Goal: Information Seeking & Learning: Learn about a topic

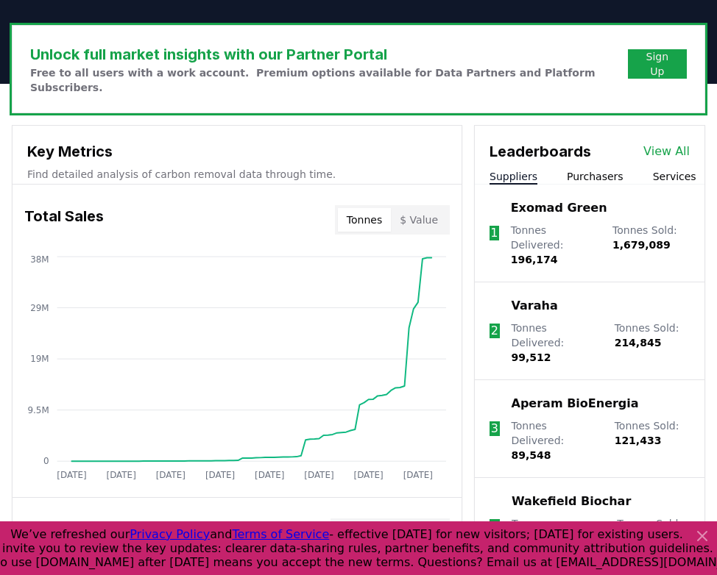
scroll to position [503, 0]
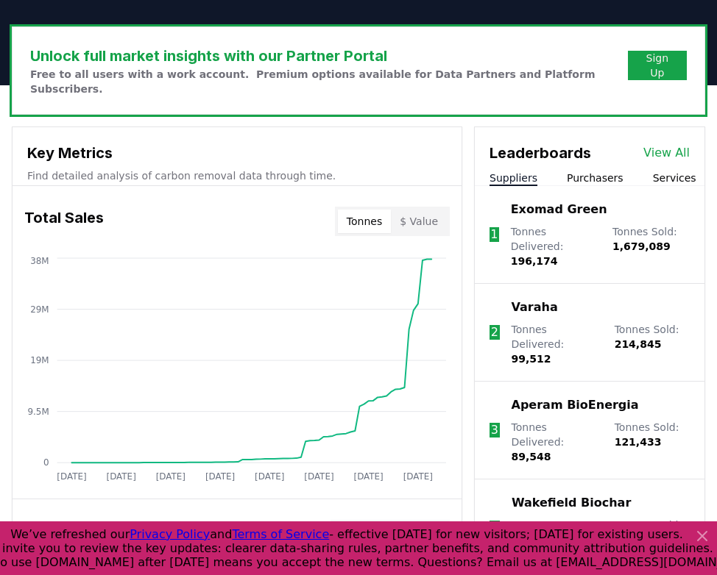
click at [662, 144] on link "View All" at bounding box center [666, 153] width 46 height 18
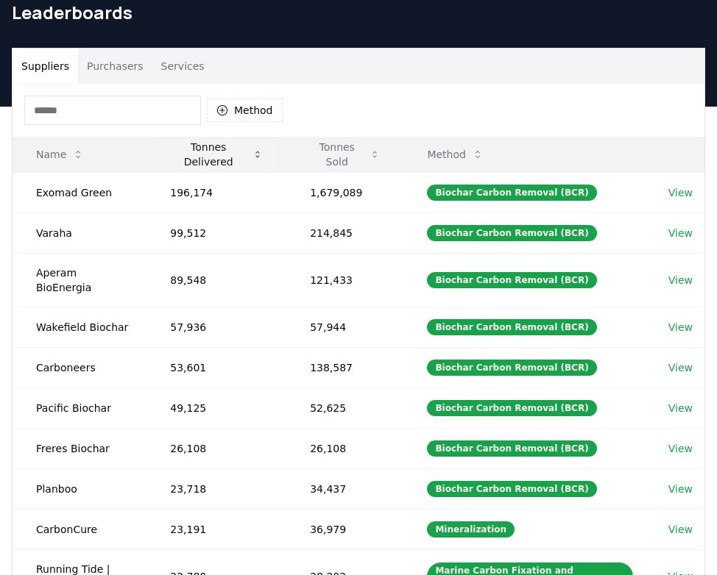
scroll to position [37, 0]
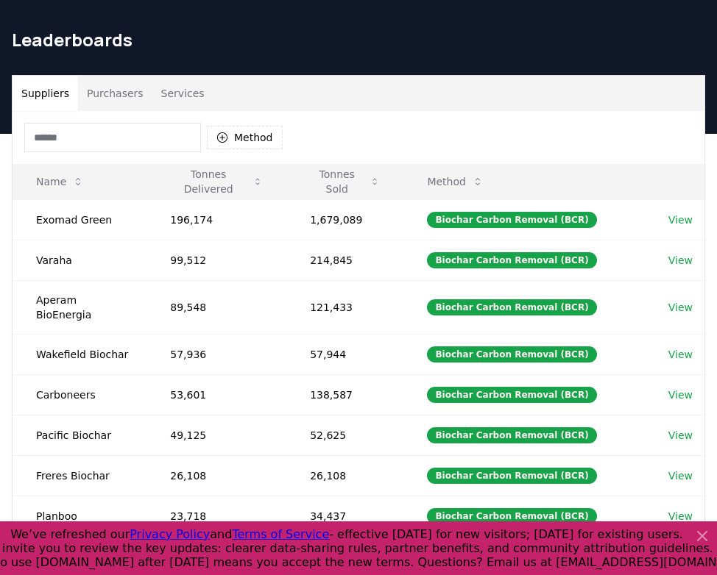
click at [102, 89] on button "Purchasers" at bounding box center [115, 93] width 74 height 35
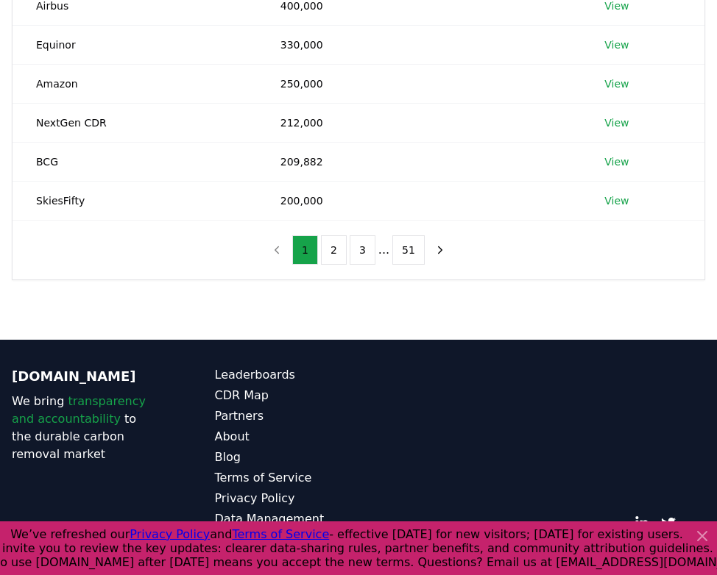
scroll to position [380, 0]
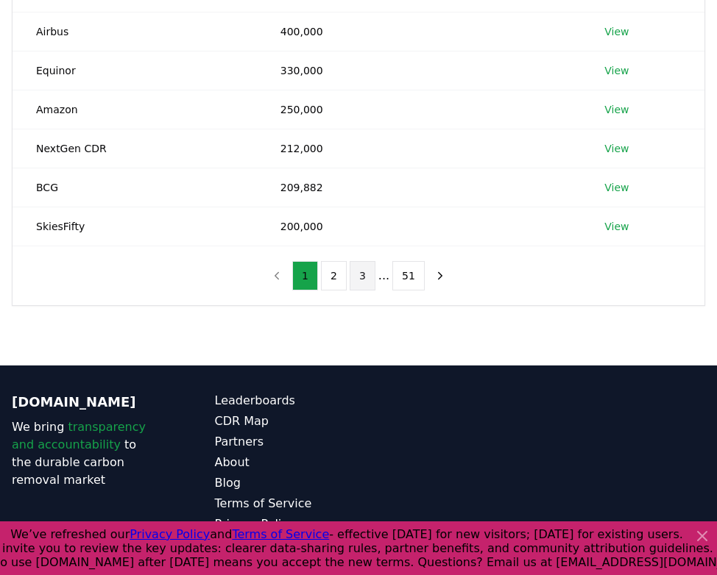
click at [358, 277] on button "3" at bounding box center [362, 275] width 26 height 29
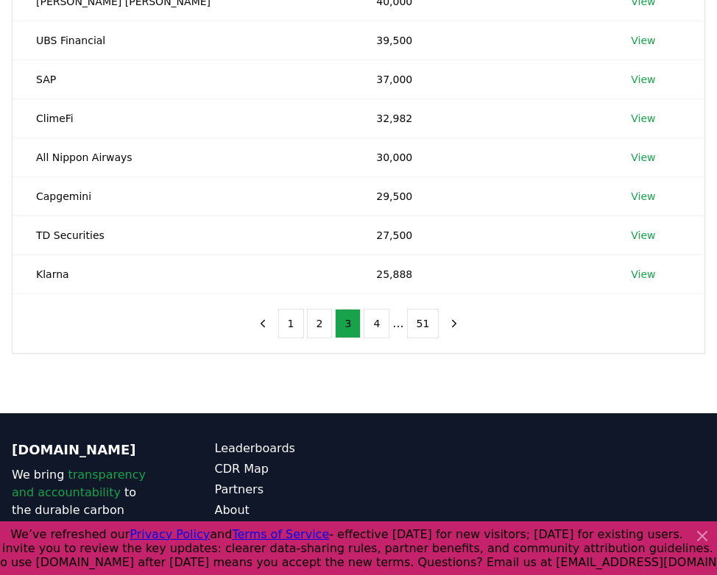
scroll to position [332, 0]
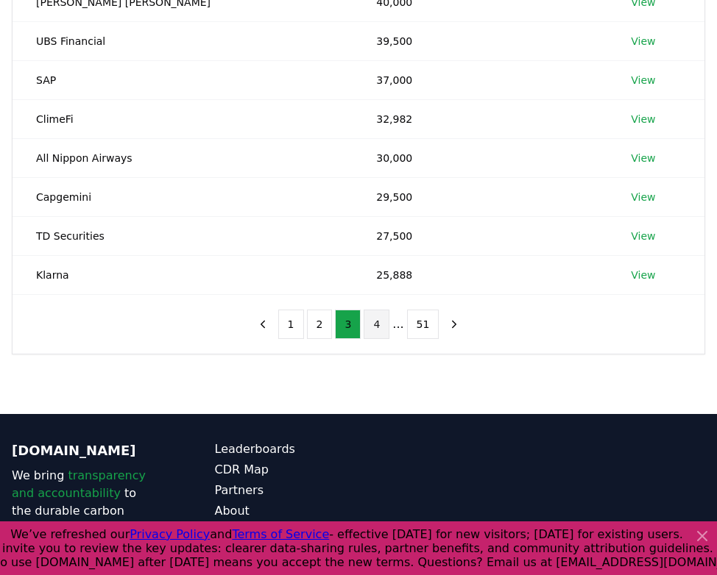
click at [379, 319] on button "4" at bounding box center [376, 324] width 26 height 29
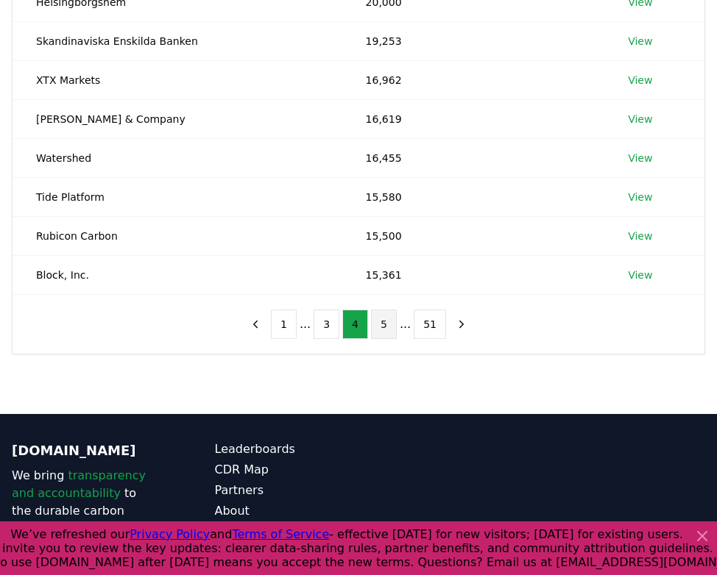
click at [380, 330] on button "5" at bounding box center [384, 324] width 26 height 29
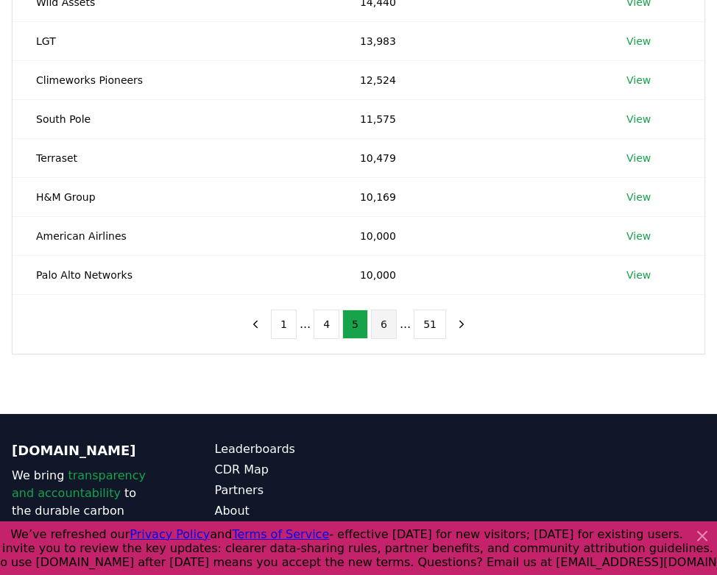
click at [383, 330] on button "6" at bounding box center [384, 324] width 26 height 29
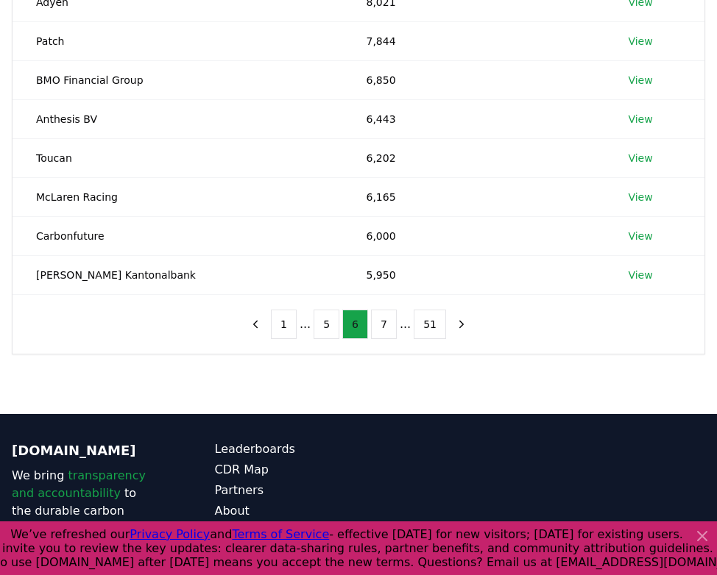
click at [383, 330] on button "7" at bounding box center [384, 324] width 26 height 29
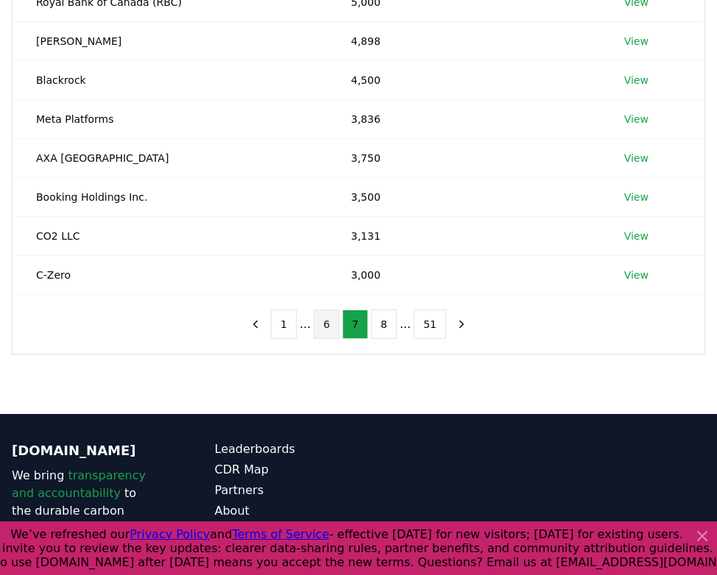
click at [383, 330] on button "8" at bounding box center [384, 324] width 26 height 29
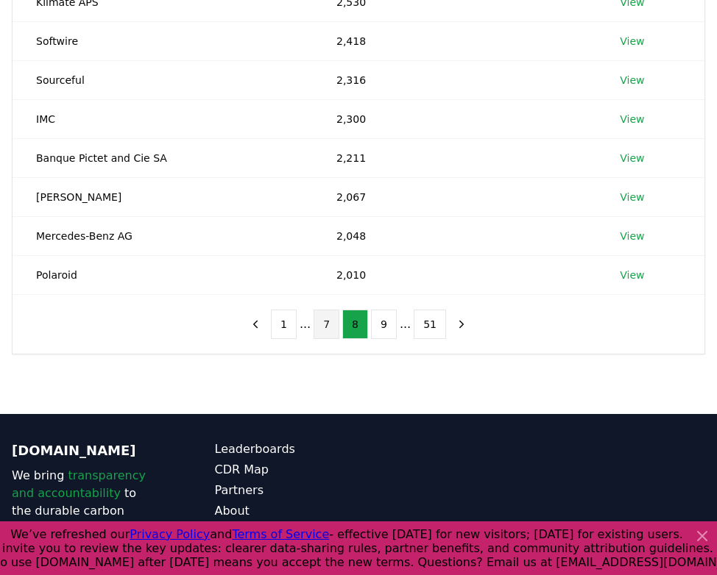
click at [330, 328] on button "7" at bounding box center [326, 324] width 26 height 29
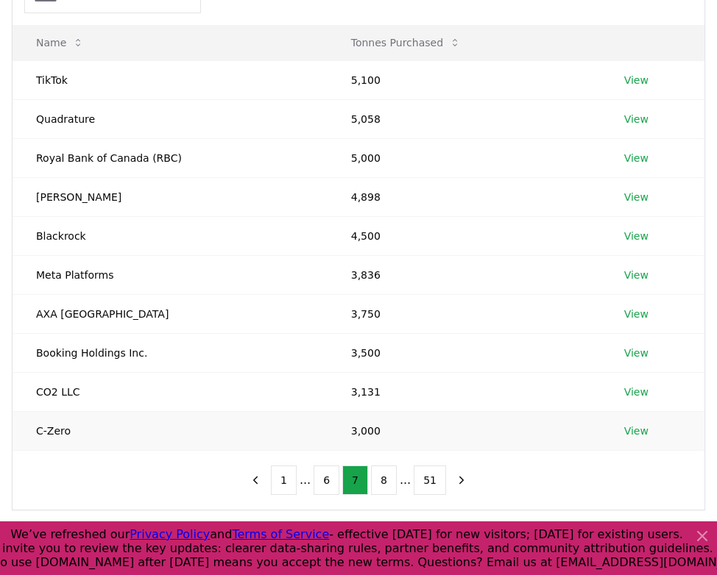
scroll to position [177, 0]
click at [377, 477] on button "8" at bounding box center [384, 479] width 26 height 29
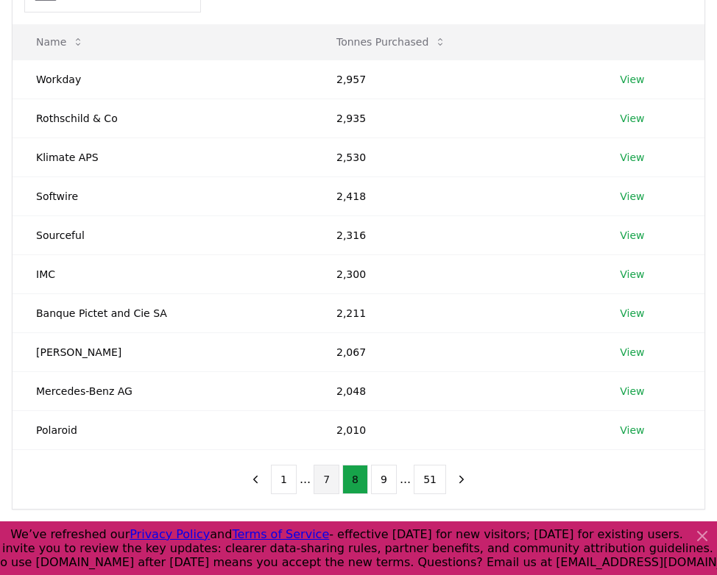
click at [327, 483] on button "7" at bounding box center [326, 479] width 26 height 29
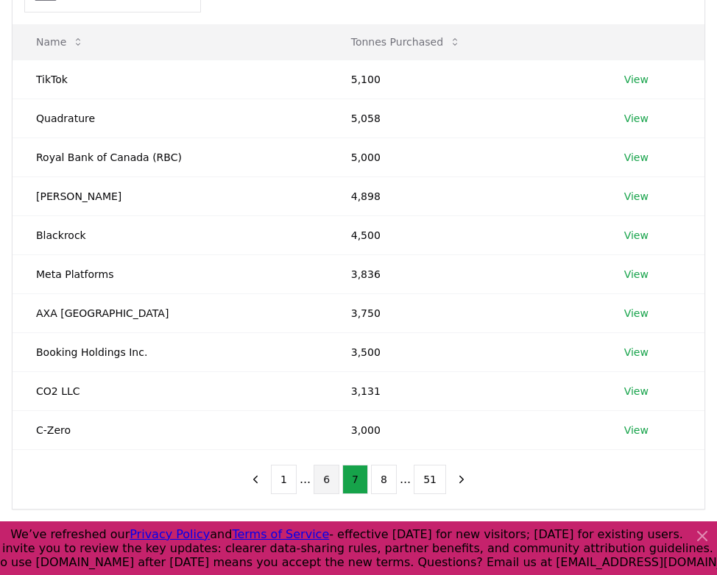
click at [321, 483] on button "6" at bounding box center [326, 479] width 26 height 29
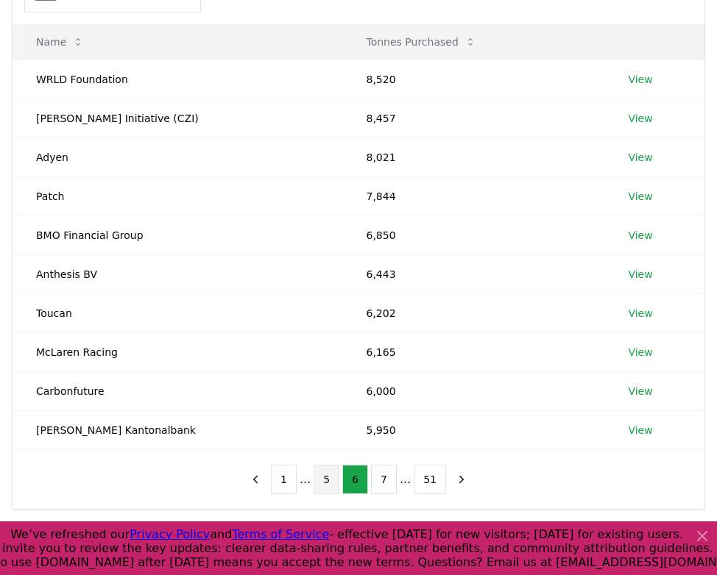
click at [325, 483] on button "5" at bounding box center [326, 479] width 26 height 29
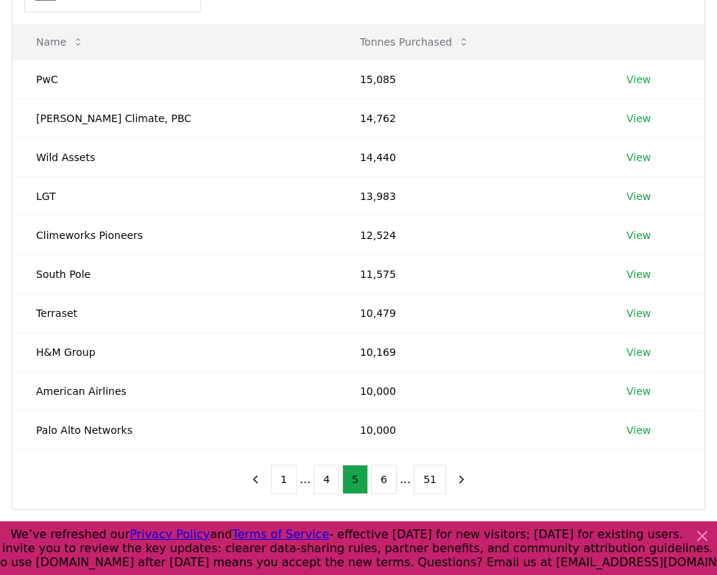
click at [325, 483] on button "4" at bounding box center [326, 479] width 26 height 29
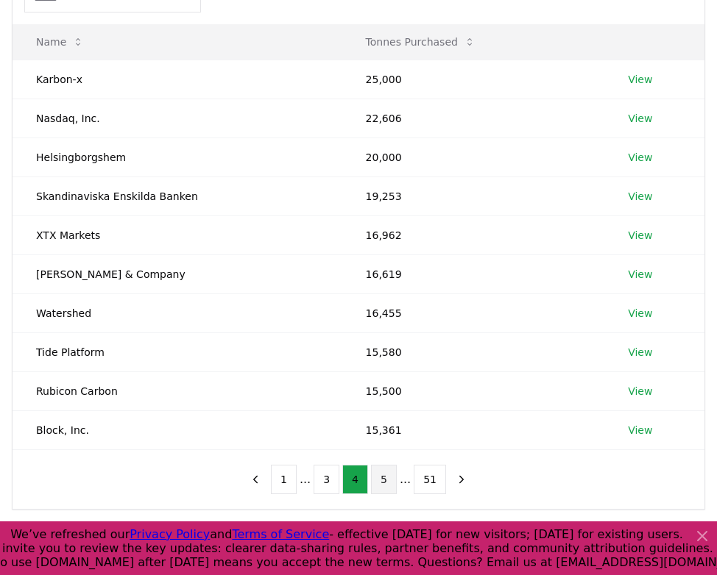
click at [325, 483] on button "3" at bounding box center [326, 479] width 26 height 29
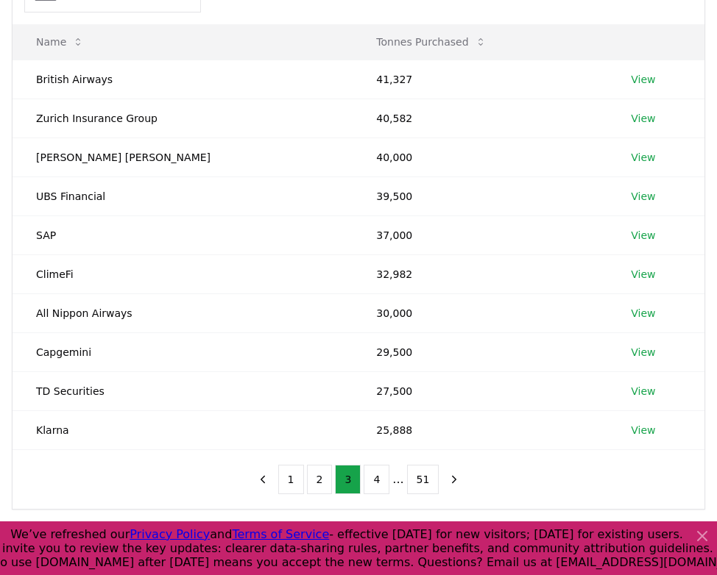
click at [325, 483] on button "2" at bounding box center [320, 479] width 26 height 29
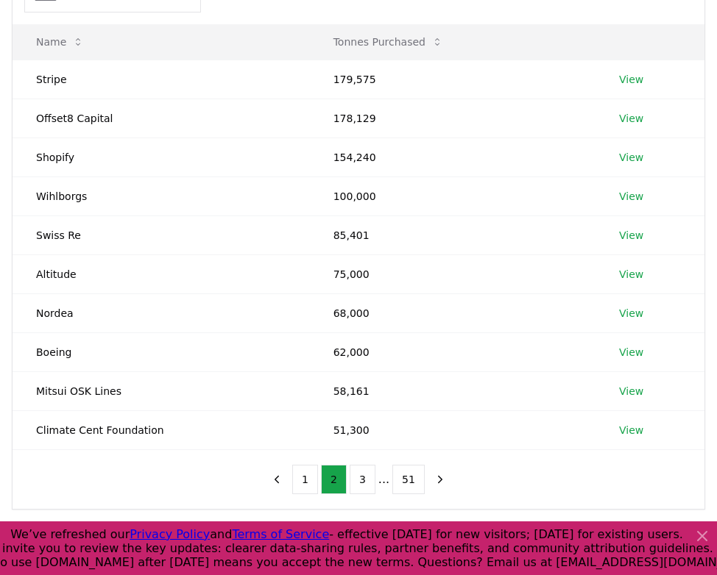
click at [325, 483] on button "2" at bounding box center [334, 479] width 26 height 29
click at [312, 483] on button "1" at bounding box center [305, 479] width 26 height 29
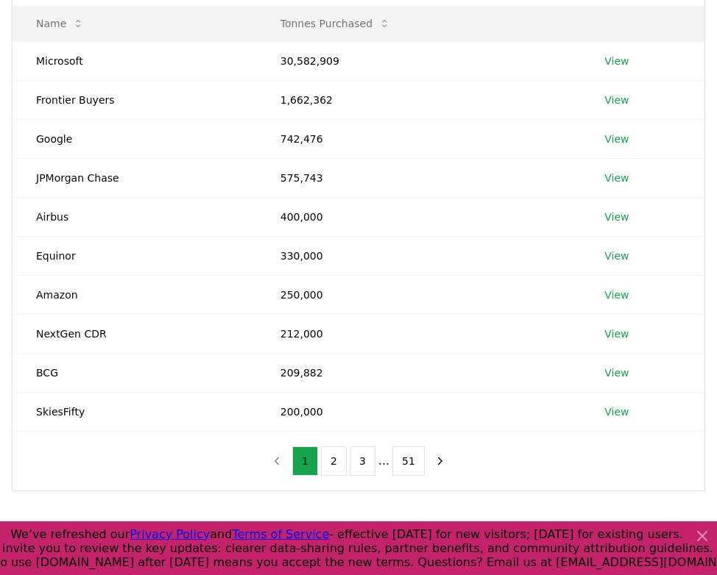
scroll to position [196, 0]
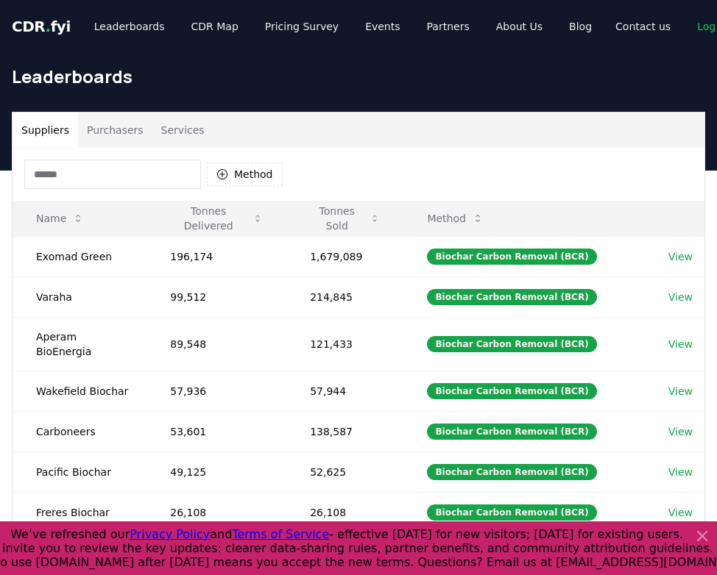
click at [115, 132] on button "Purchasers" at bounding box center [115, 130] width 74 height 35
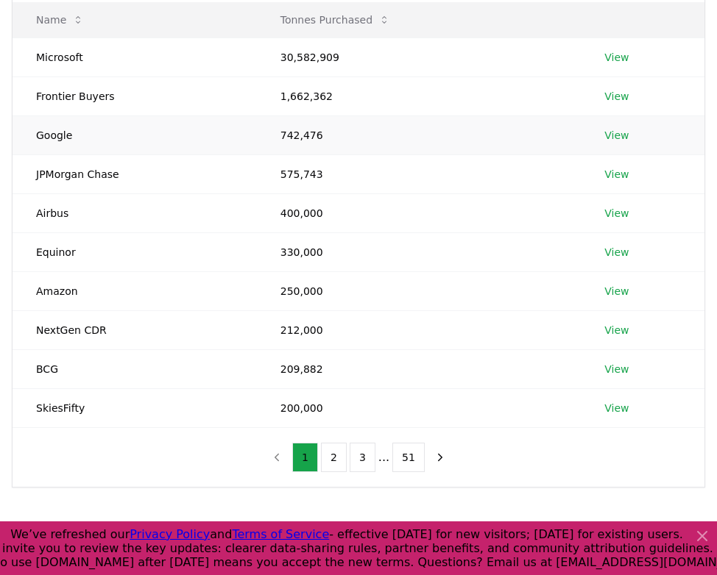
scroll to position [206, 0]
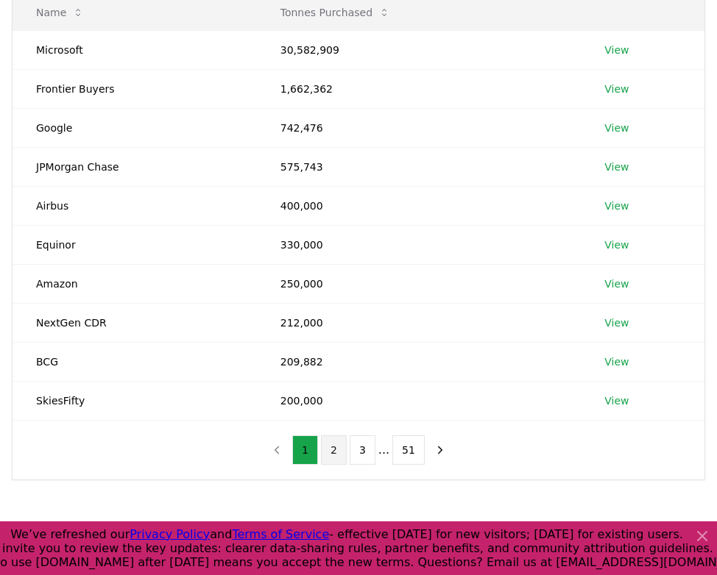
click at [330, 452] on button "2" at bounding box center [334, 450] width 26 height 29
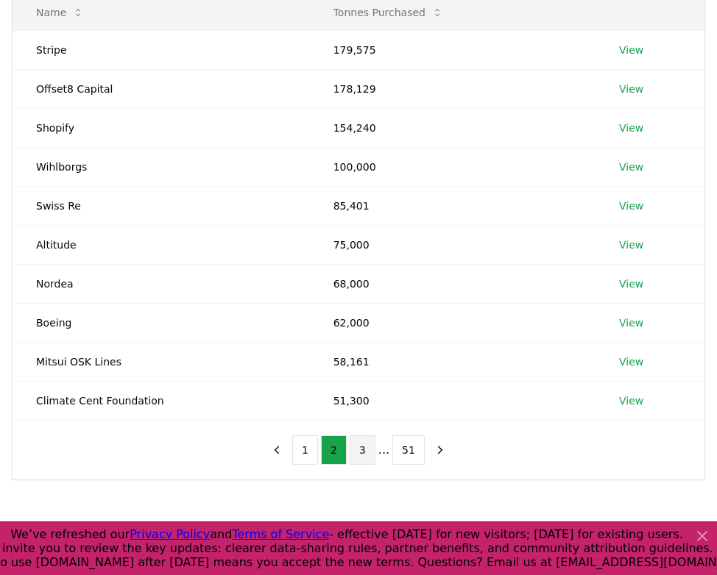
click at [352, 455] on button "3" at bounding box center [362, 450] width 26 height 29
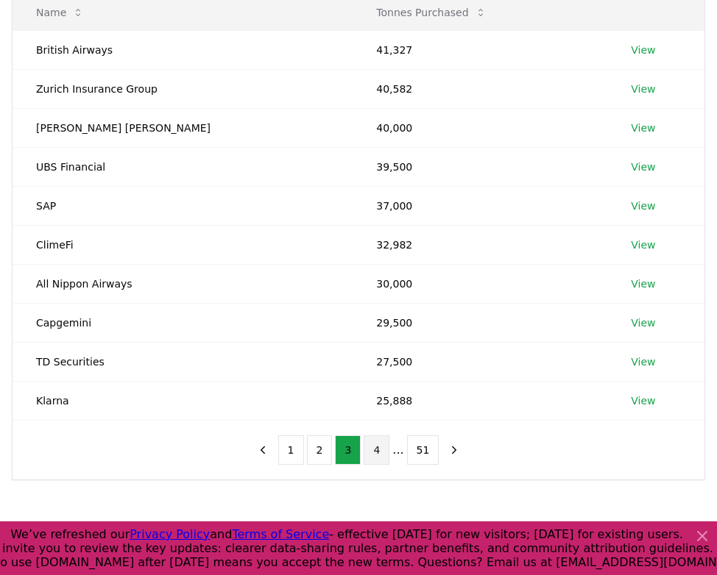
click at [372, 455] on button "4" at bounding box center [376, 450] width 26 height 29
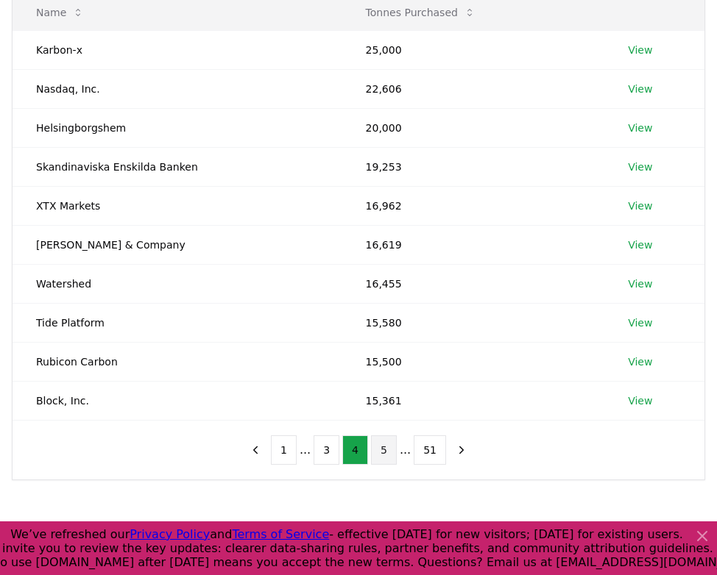
click at [380, 452] on button "5" at bounding box center [384, 450] width 26 height 29
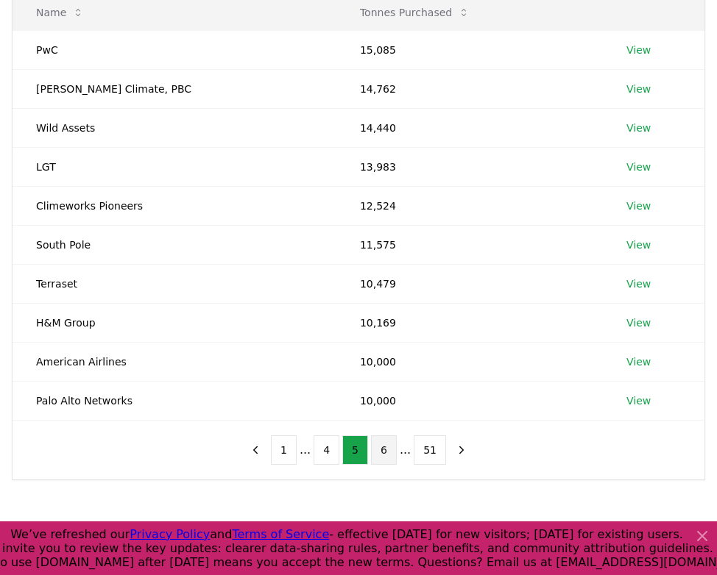
click at [382, 450] on button "6" at bounding box center [384, 450] width 26 height 29
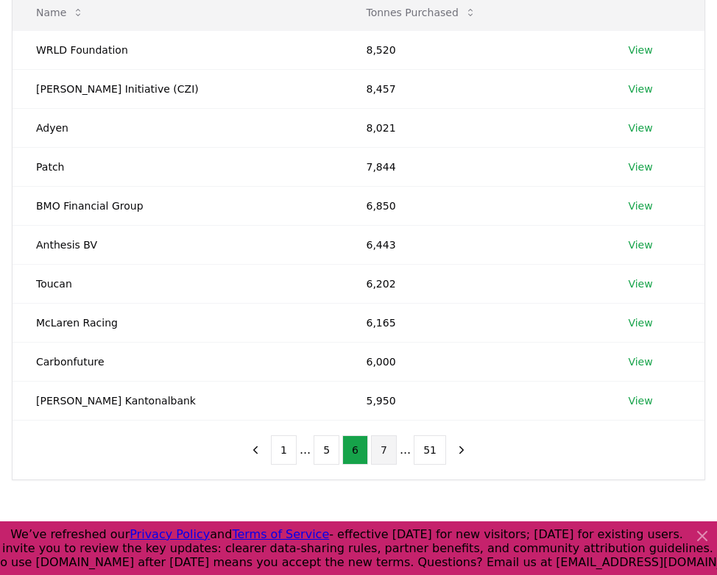
click at [383, 452] on button "7" at bounding box center [384, 450] width 26 height 29
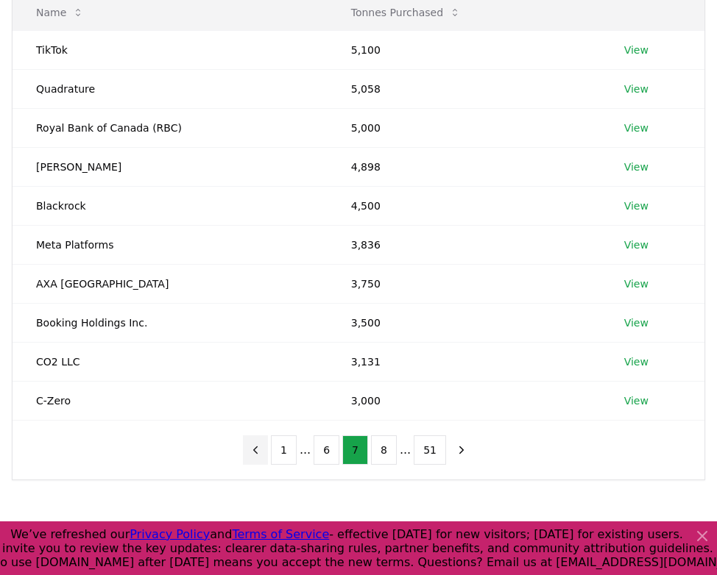
click at [266, 458] on button "previous page" at bounding box center [255, 450] width 25 height 29
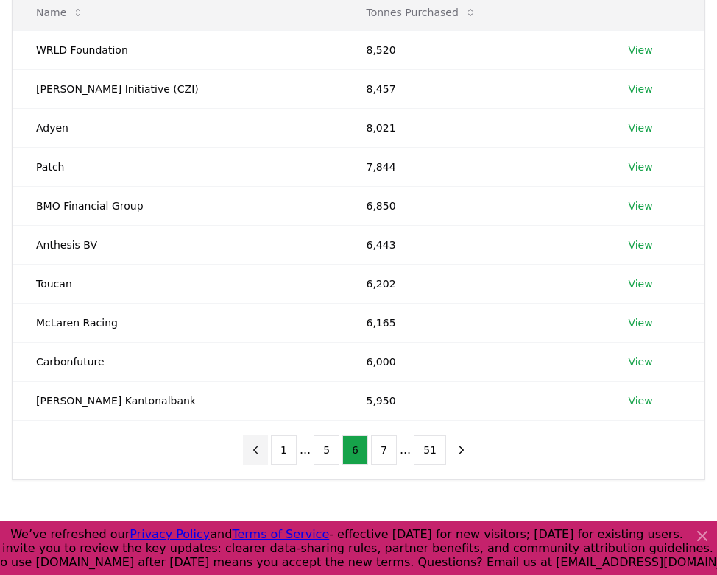
click at [267, 458] on button "previous page" at bounding box center [255, 450] width 25 height 29
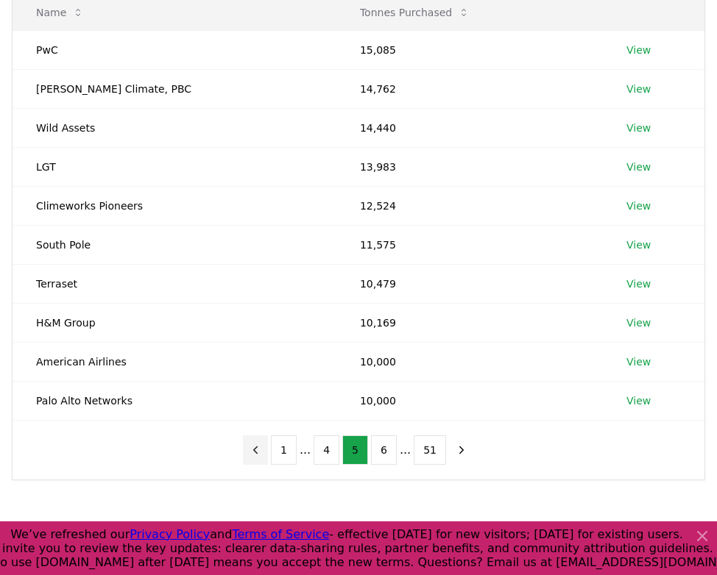
click at [267, 458] on button "previous page" at bounding box center [255, 450] width 25 height 29
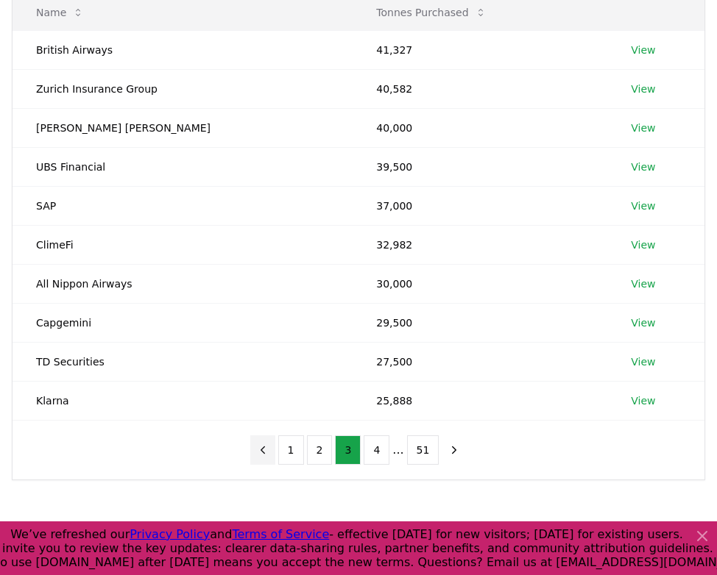
click at [267, 458] on button "previous page" at bounding box center [262, 450] width 25 height 29
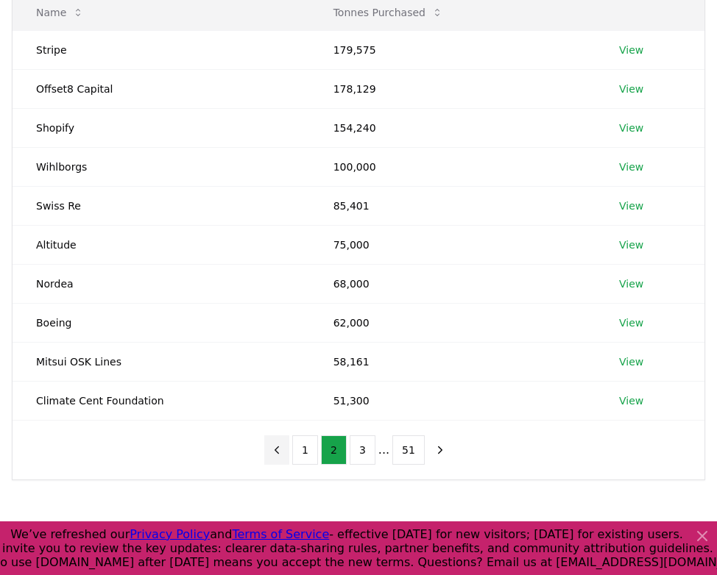
click at [267, 458] on button "previous page" at bounding box center [276, 450] width 25 height 29
click at [267, 458] on nav "1 2 3 ... 51" at bounding box center [358, 450] width 188 height 29
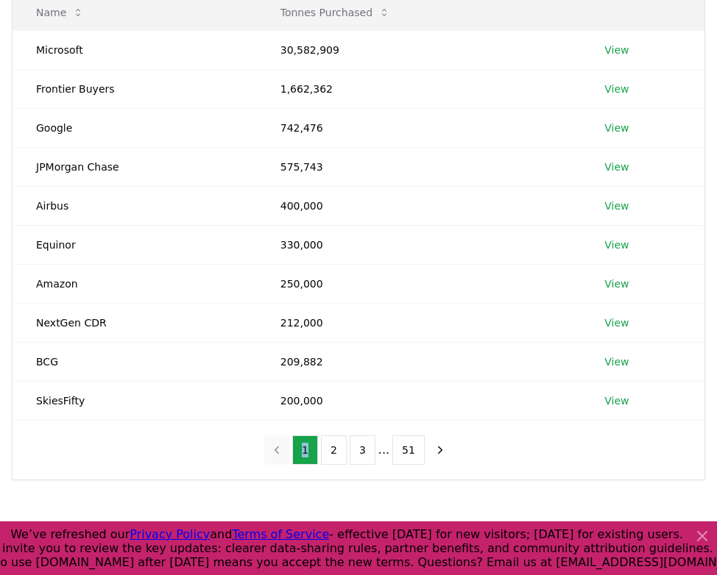
click at [267, 458] on nav "1 2 3 ... 51" at bounding box center [358, 450] width 188 height 29
